Goal: Task Accomplishment & Management: Use online tool/utility

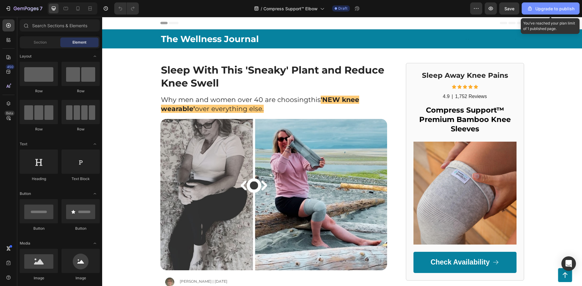
click at [548, 9] on div "Upgrade to publish" at bounding box center [551, 8] width 48 height 6
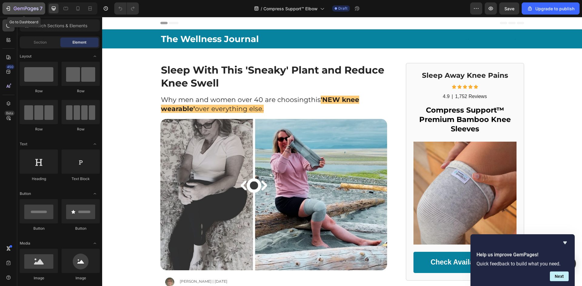
click at [27, 8] on icon "button" at bounding box center [26, 8] width 25 height 5
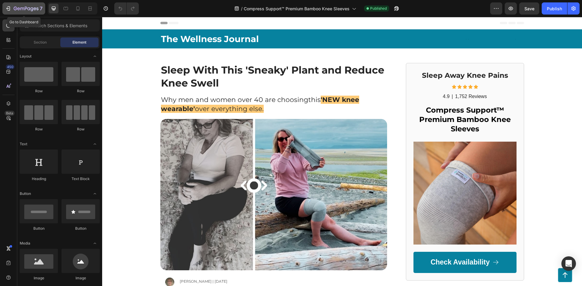
click at [28, 5] on button "7" at bounding box center [23, 8] width 43 height 12
drag, startPoint x: 683, startPoint y: 42, endPoint x: 607, endPoint y: 33, distance: 76.1
click at [33, 5] on div "7" at bounding box center [28, 8] width 29 height 7
click at [25, 10] on icon "button" at bounding box center [26, 8] width 25 height 5
